Goal: Check status: Check status

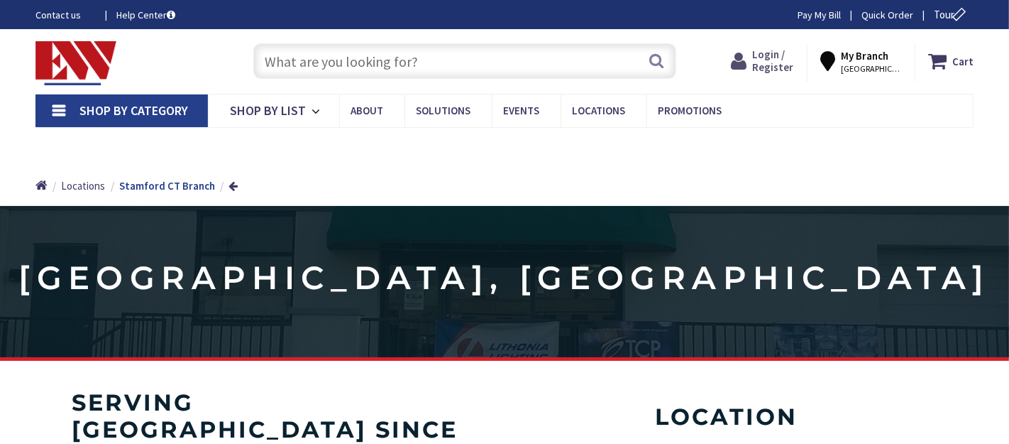
click at [787, 64] on span "Login / Register" at bounding box center [772, 61] width 41 height 26
click at [792, 71] on span "Login / Register" at bounding box center [772, 61] width 41 height 26
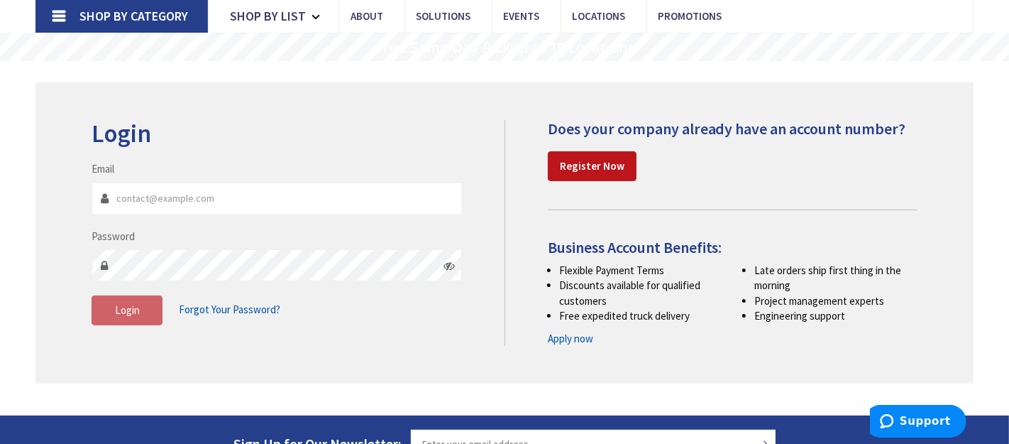
scroll to position [95, 0]
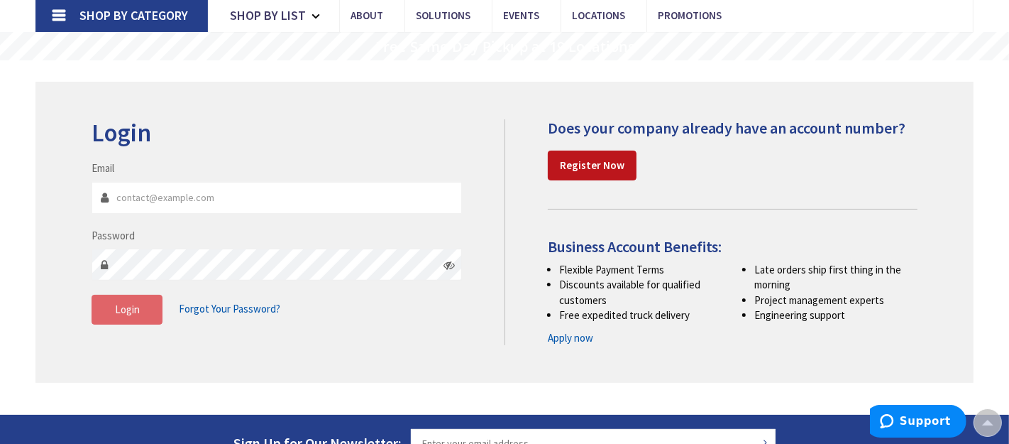
type input "[EMAIL_ADDRESS][DOMAIN_NAME]"
click at [132, 315] on span "Login" at bounding box center [127, 308] width 25 height 13
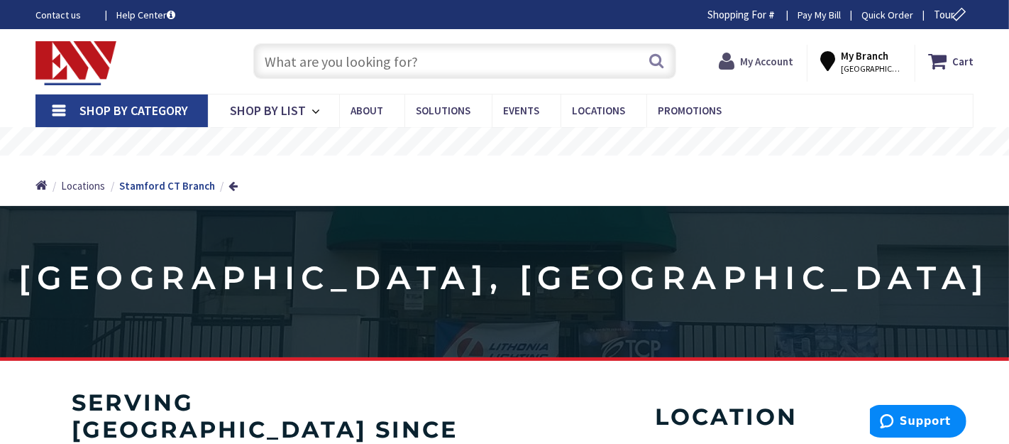
click at [778, 62] on strong "My Account" at bounding box center [766, 61] width 53 height 13
click at [778, 63] on span "Hi, [PERSON_NAME]" at bounding box center [764, 68] width 60 height 11
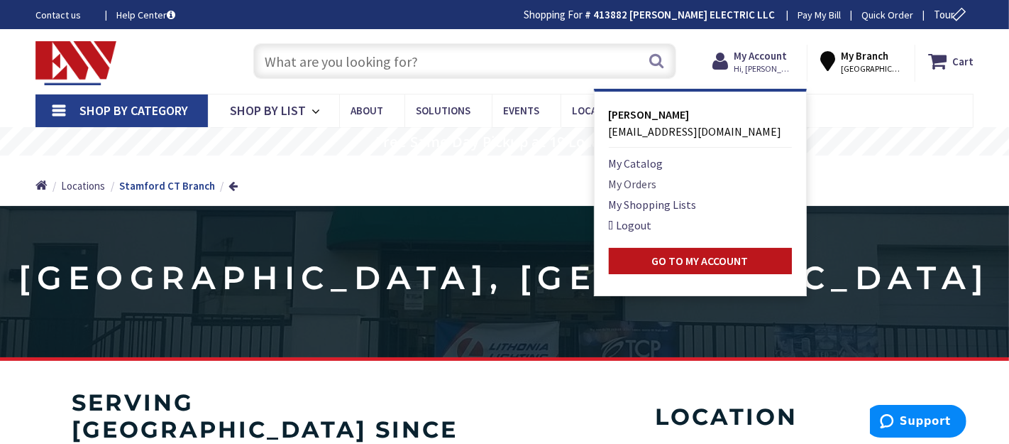
click at [650, 183] on link "My Orders" at bounding box center [633, 183] width 48 height 17
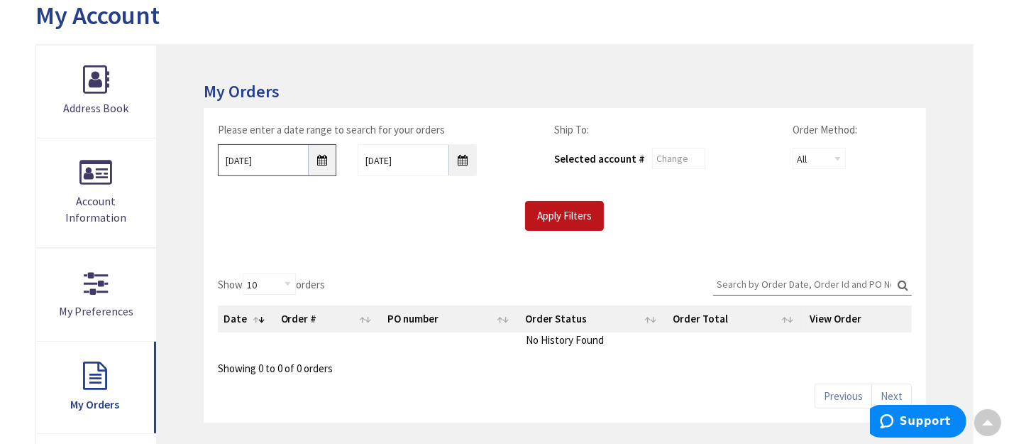
click at [322, 155] on input "9/3/2025" at bounding box center [277, 160] width 119 height 32
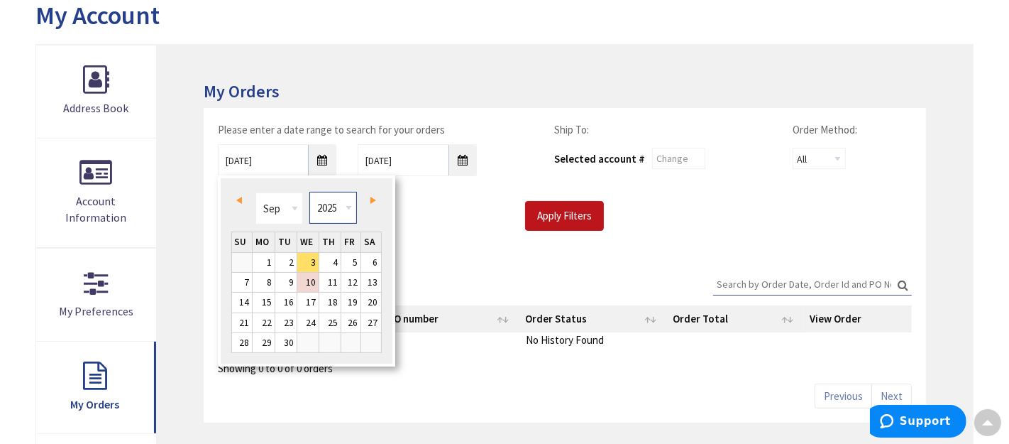
click at [337, 205] on select "1980 1981 1982 1983 1984 1985 1986 1987 1988 1989 1990 1991 1992 1993 1994 1995…" at bounding box center [333, 208] width 48 height 32
type input "09/02/2022"
click at [478, 204] on div "Apply Filters" at bounding box center [565, 216] width 716 height 30
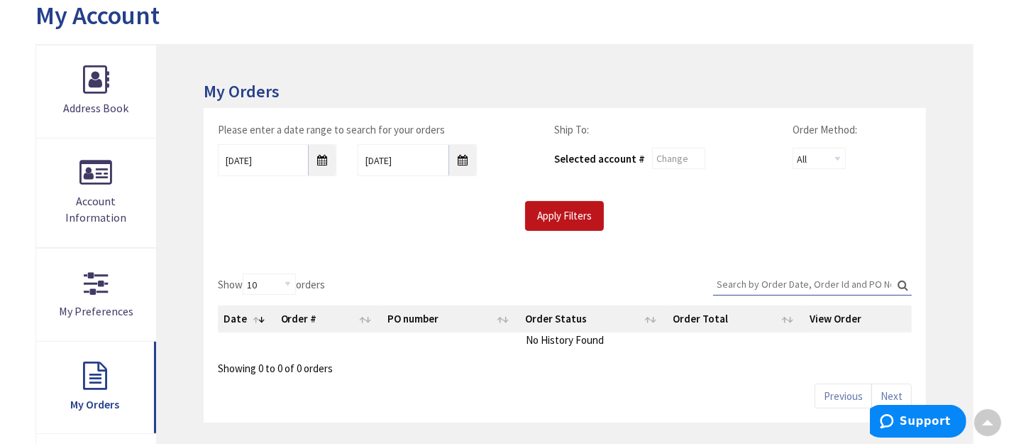
scroll to position [216, 0]
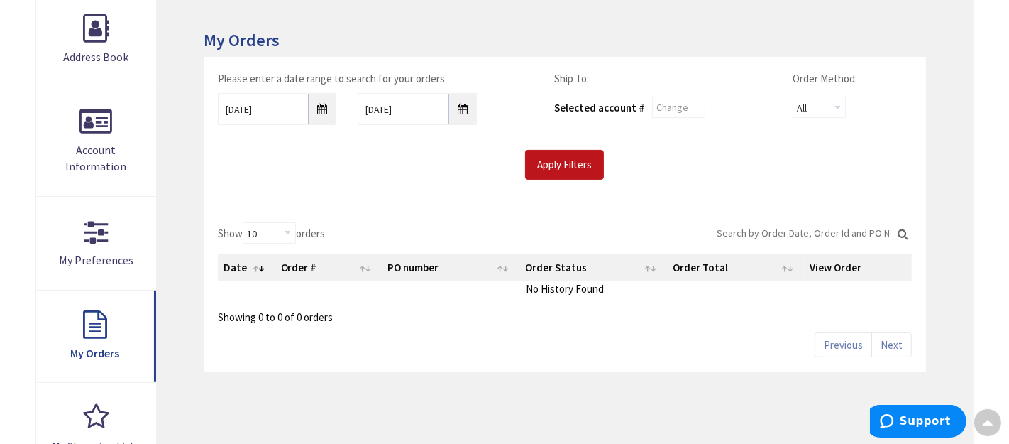
click at [848, 224] on input "Search:" at bounding box center [812, 232] width 199 height 21
type input "lithonia 3""
click at [589, 168] on input "Apply Filters" at bounding box center [564, 165] width 79 height 30
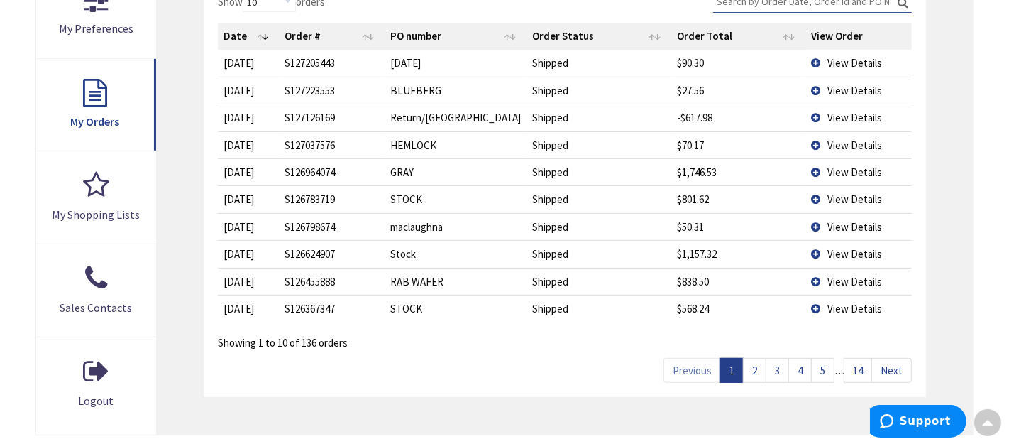
scroll to position [449, 0]
click at [817, 276] on td "View Details" at bounding box center [859, 279] width 106 height 27
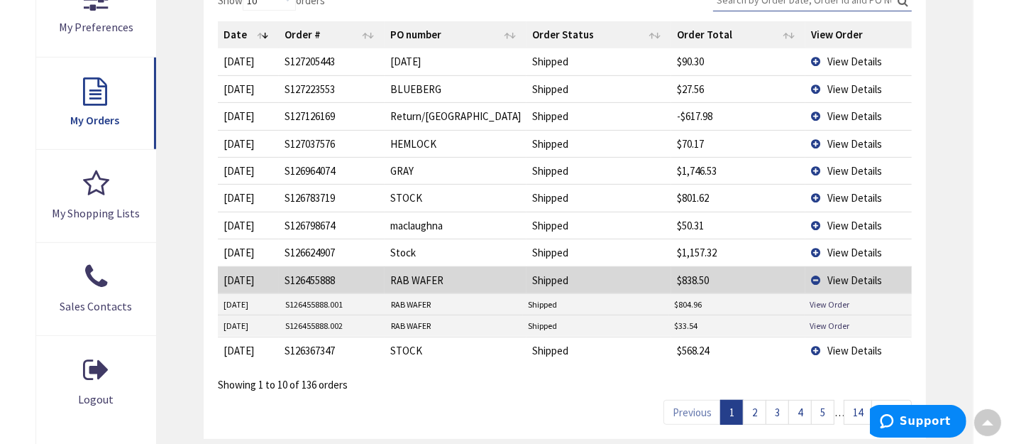
click at [817, 276] on td "View Details" at bounding box center [859, 279] width 106 height 27
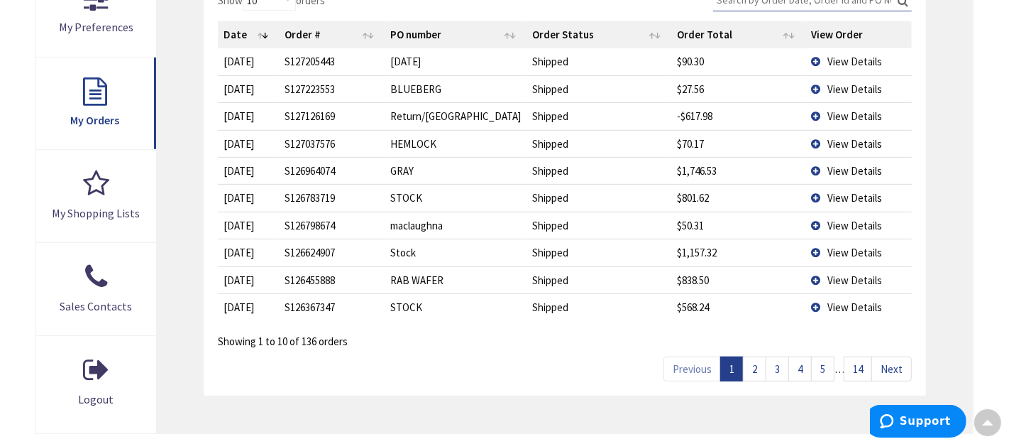
click at [813, 275] on td "View Details" at bounding box center [859, 279] width 106 height 27
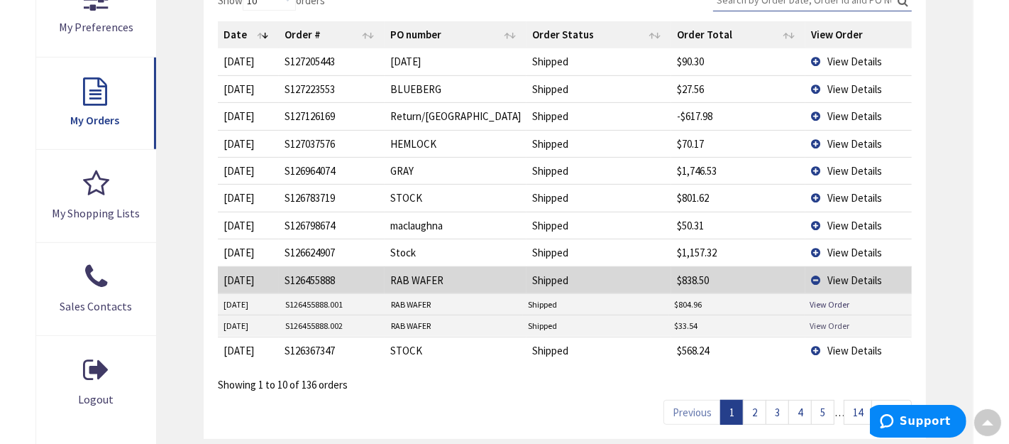
click at [824, 320] on link "View Order" at bounding box center [831, 325] width 40 height 12
click at [827, 302] on link "View Order" at bounding box center [831, 304] width 40 height 12
click at [835, 346] on span "View Details" at bounding box center [855, 350] width 55 height 13
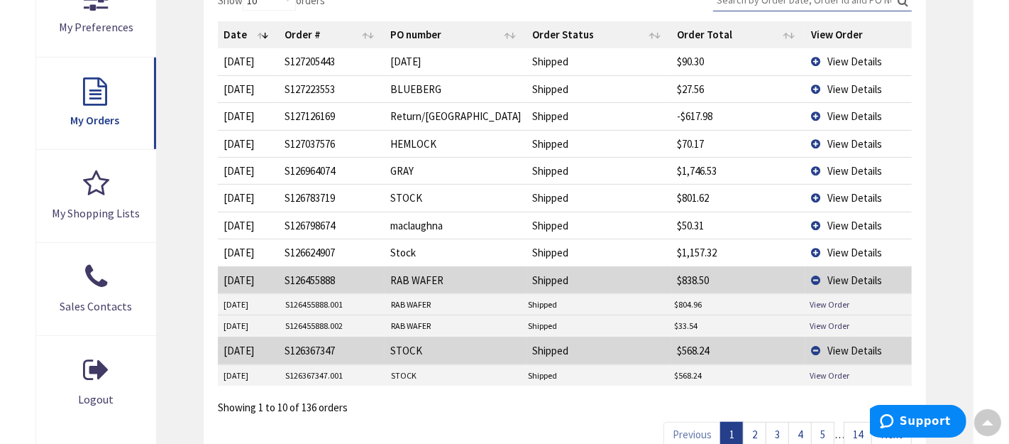
scroll to position [521, 0]
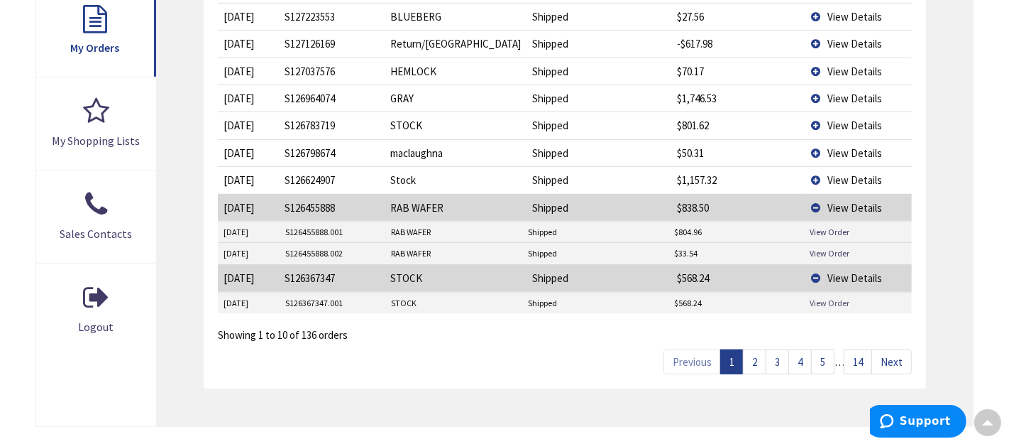
click at [835, 301] on link "View Order" at bounding box center [831, 303] width 40 height 12
click at [847, 175] on span "View Details" at bounding box center [855, 179] width 55 height 13
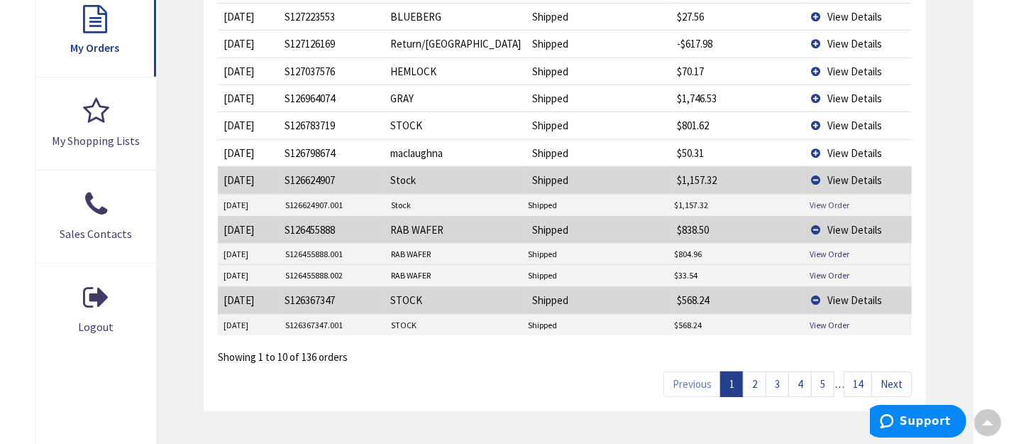
click at [833, 199] on link "View Order" at bounding box center [831, 205] width 40 height 12
click at [861, 149] on span "View Details" at bounding box center [855, 152] width 55 height 13
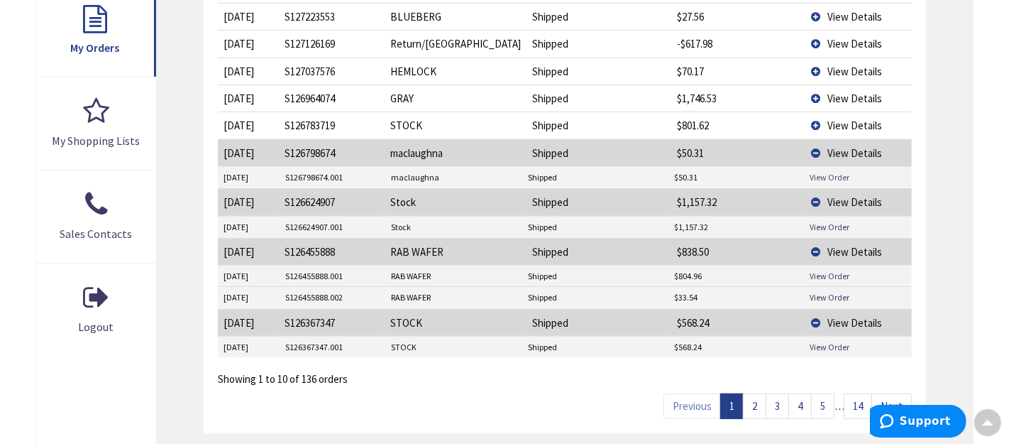
click at [828, 175] on link "View Order" at bounding box center [831, 177] width 40 height 12
click at [860, 124] on span "View Details" at bounding box center [855, 125] width 55 height 13
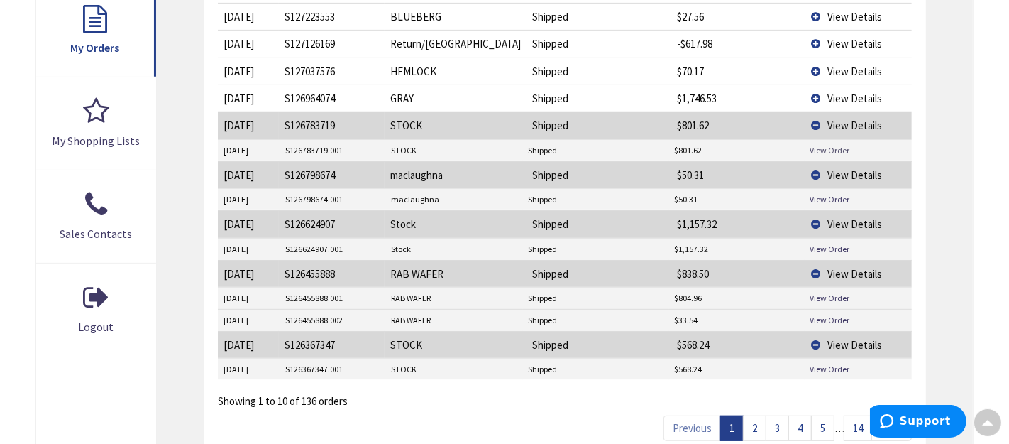
click at [833, 153] on link "View Order" at bounding box center [831, 150] width 40 height 12
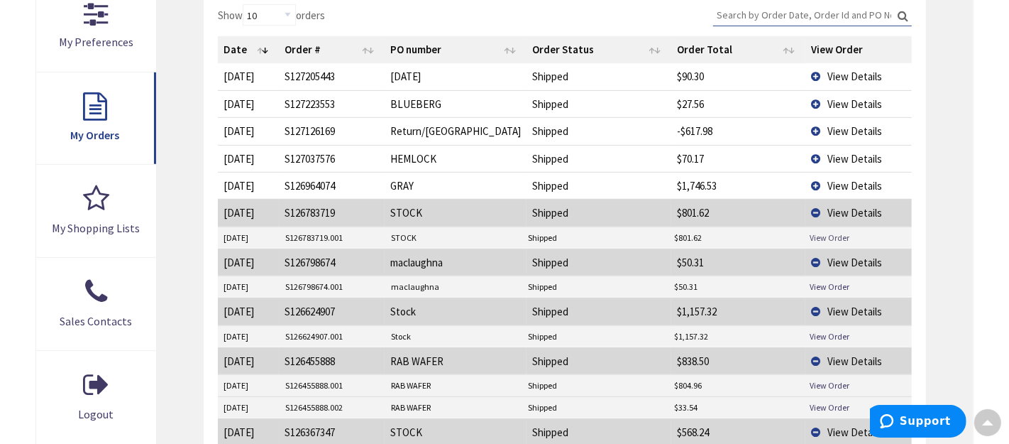
scroll to position [428, 0]
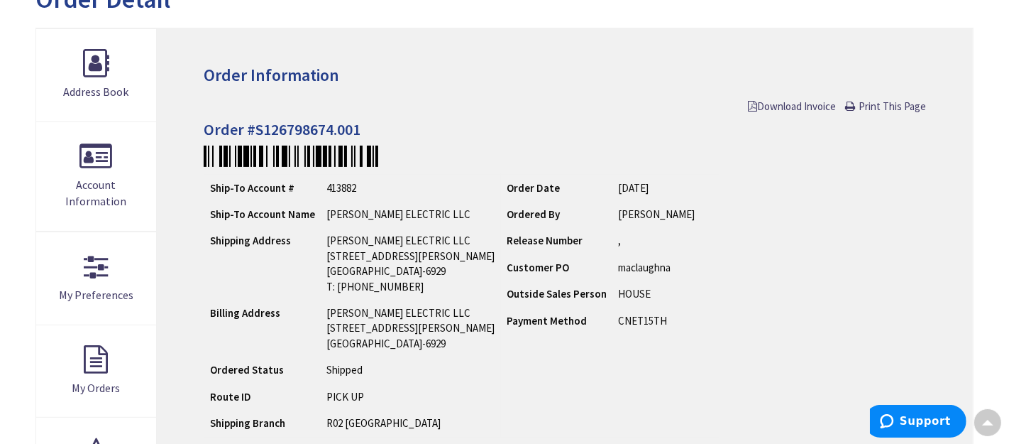
scroll to position [31, 0]
